Goal: Task Accomplishment & Management: Manage account settings

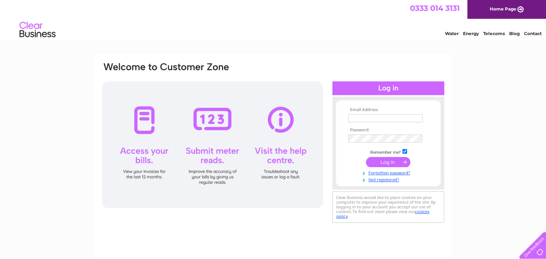
type input "hmarshall@envirocentre.co.uk"
click at [379, 163] on input "submit" at bounding box center [388, 162] width 44 height 10
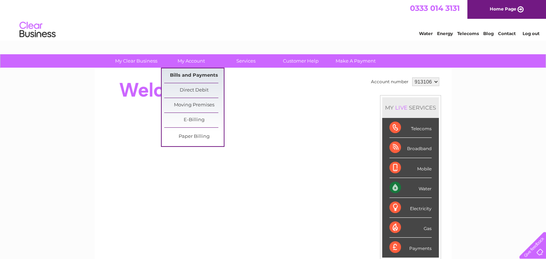
click at [195, 73] on link "Bills and Payments" at bounding box center [194, 75] width 60 height 14
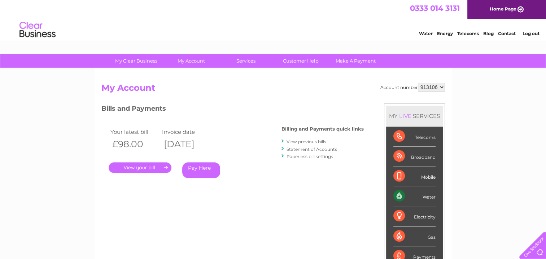
click at [159, 164] on link "." at bounding box center [140, 167] width 63 height 10
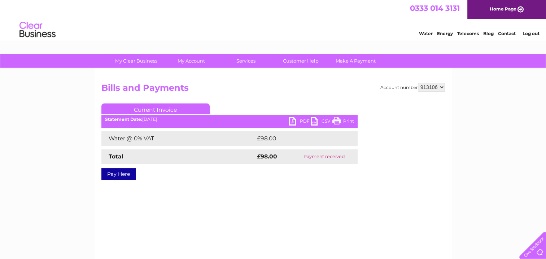
click at [300, 121] on link "PDF" at bounding box center [300, 122] width 22 height 10
